Goal: Navigation & Orientation: Understand site structure

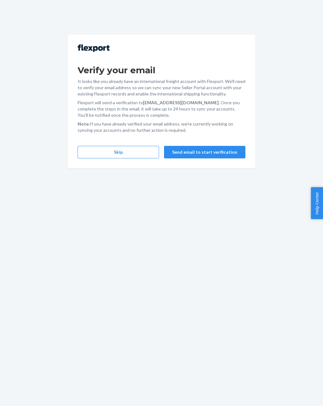
click at [98, 148] on button "Skip" at bounding box center [118, 152] width 81 height 13
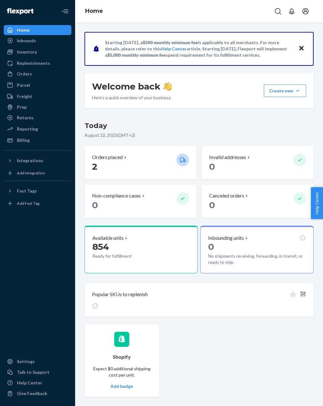
click at [21, 142] on div "Billing" at bounding box center [23, 140] width 13 height 6
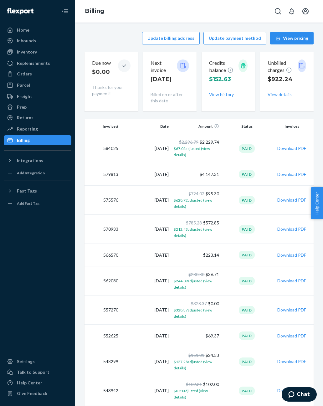
click at [21, 118] on div "Returns" at bounding box center [25, 118] width 17 height 6
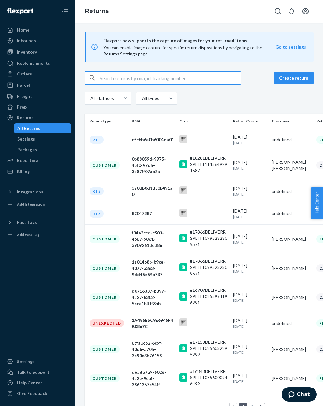
click at [21, 38] on div "Inbounds" at bounding box center [26, 41] width 19 height 6
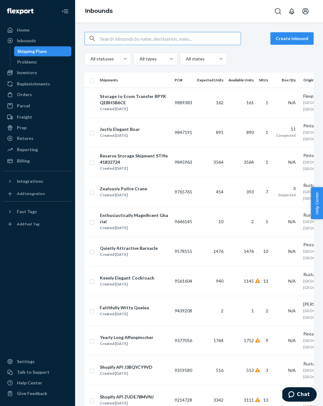
click at [19, 99] on div "Orders" at bounding box center [37, 94] width 66 height 9
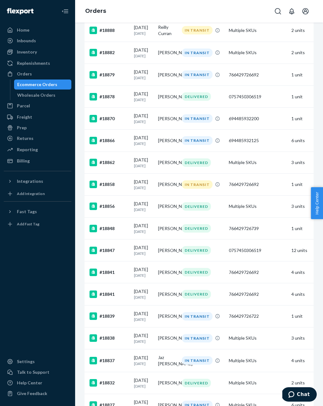
scroll to position [201, 0]
